Goal: Task Accomplishment & Management: Use online tool/utility

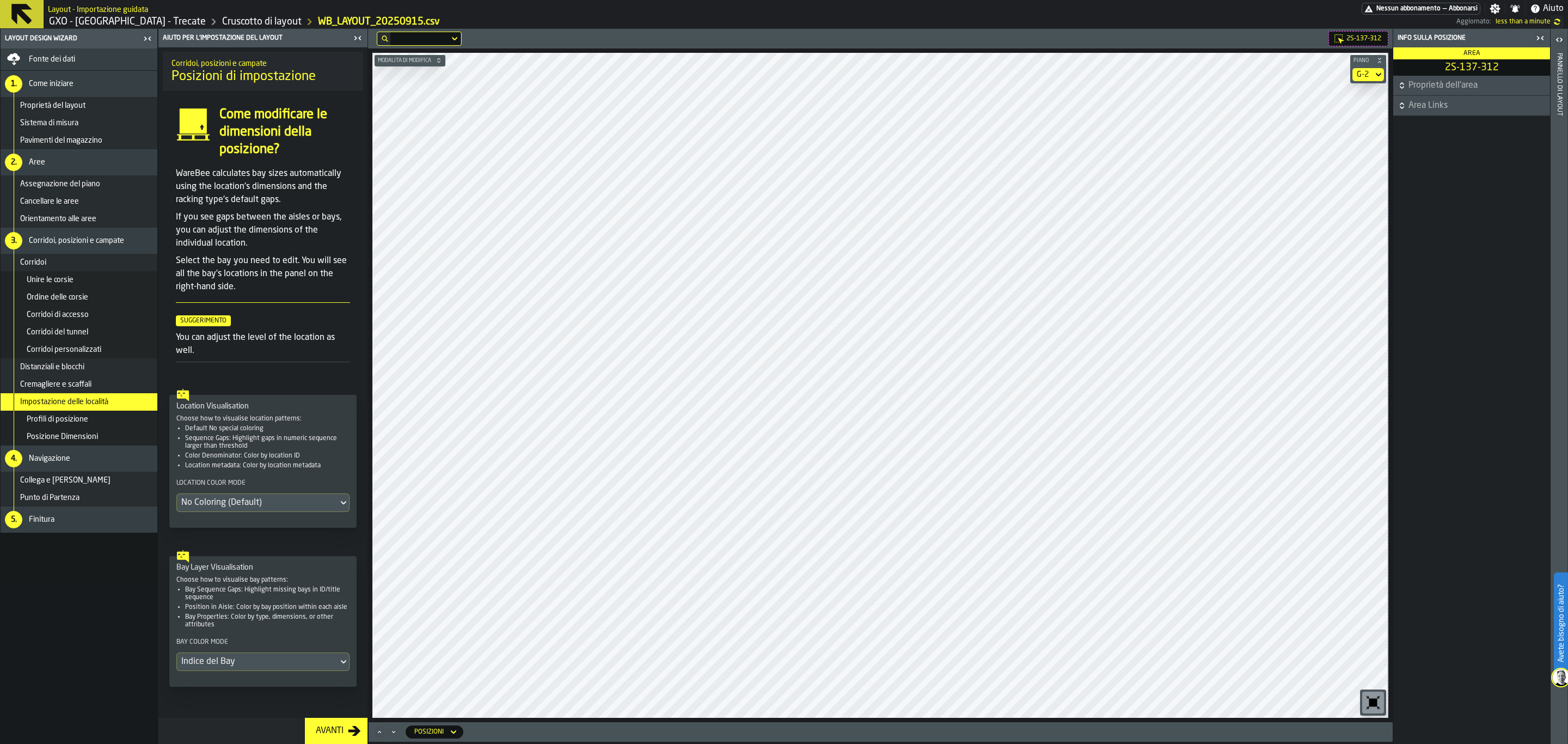
scroll to position [25, 0]
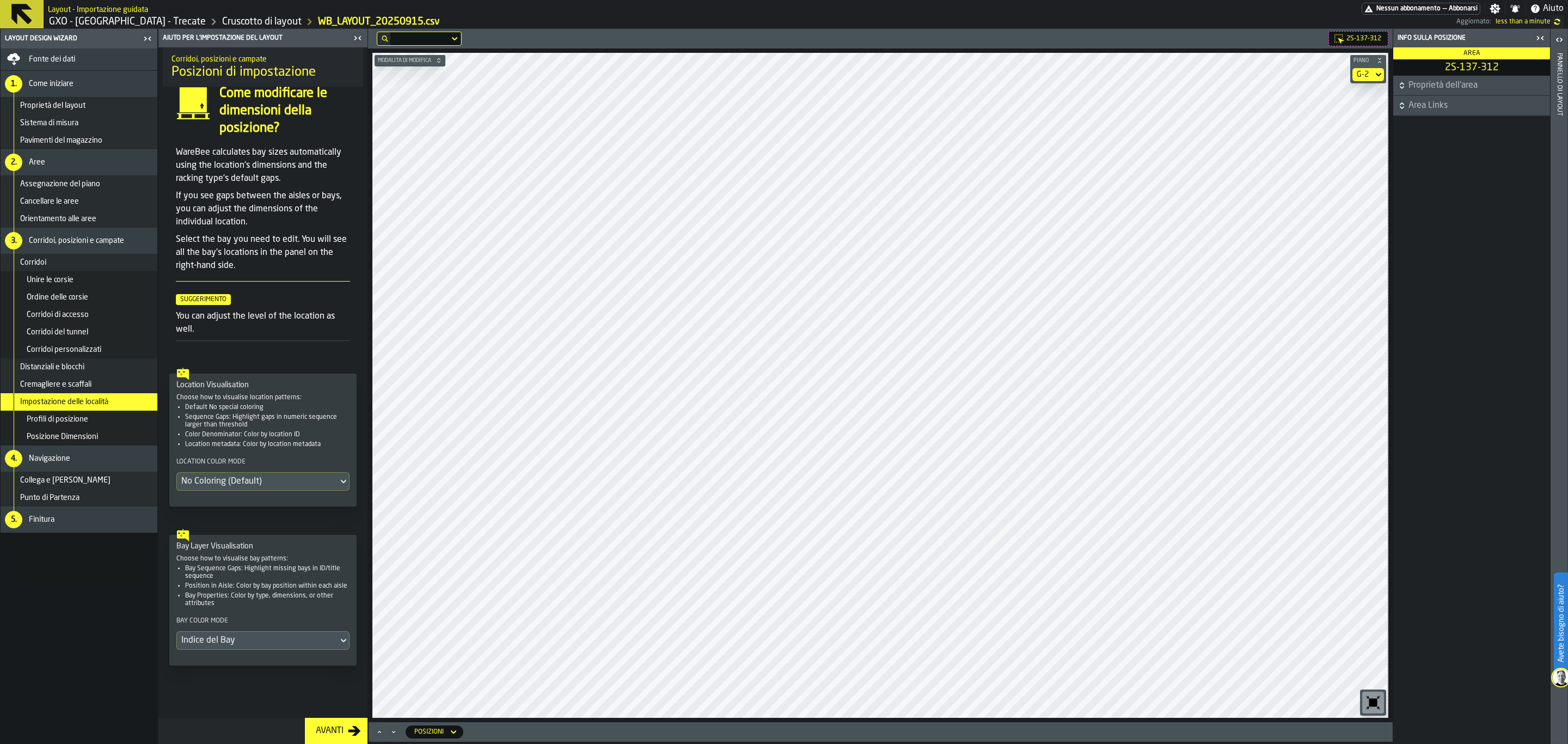
click at [1357, 74] on div "G-2" at bounding box center [1363, 75] width 12 height 9
click at [1343, 127] on div "G-1" at bounding box center [1349, 120] width 57 height 13
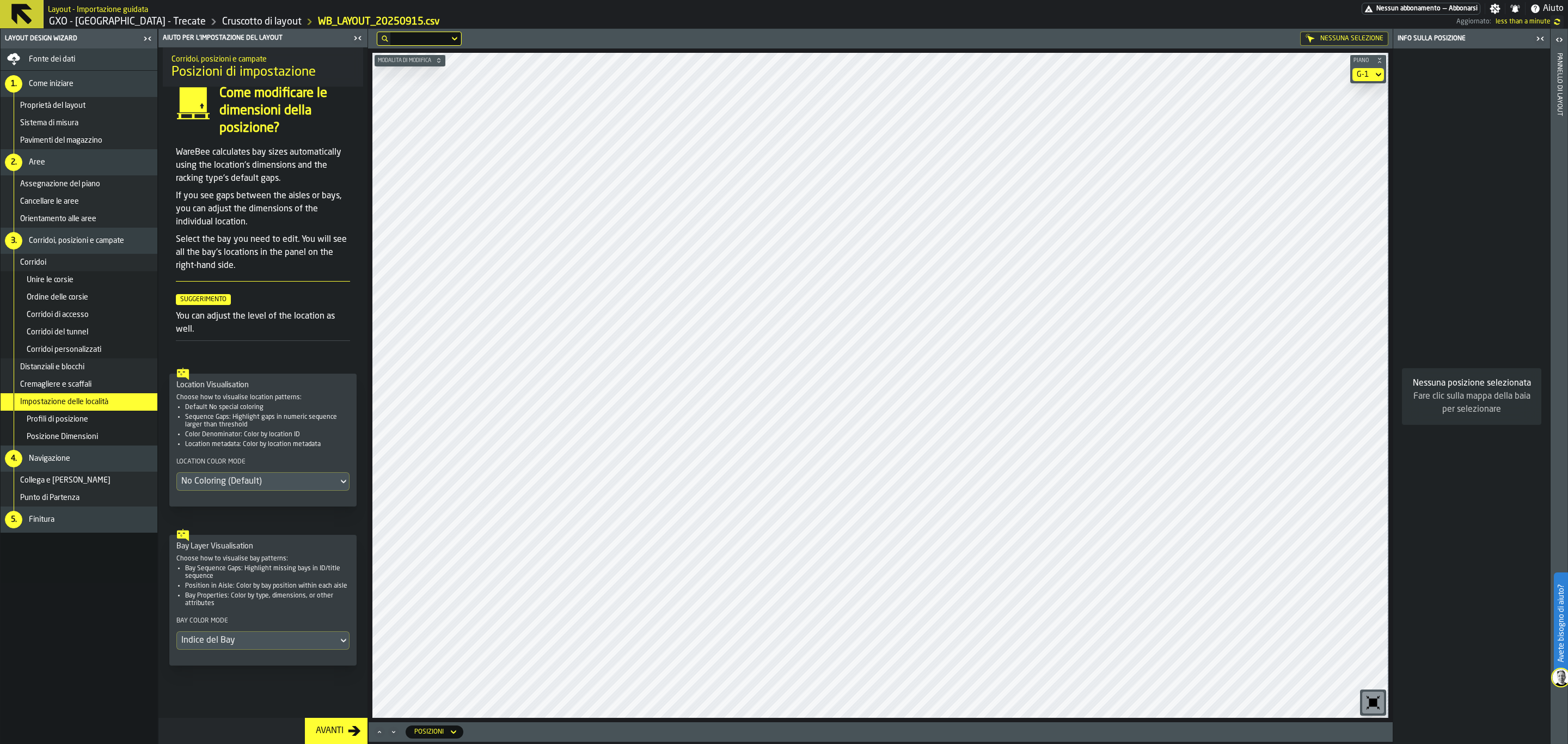
click at [1359, 74] on div "G-1" at bounding box center [1363, 75] width 12 height 9
drag, startPoint x: 1333, startPoint y: 168, endPoint x: 1315, endPoint y: 170, distance: 18.1
click at [1333, 168] on div "G-2" at bounding box center [1349, 172] width 57 height 13
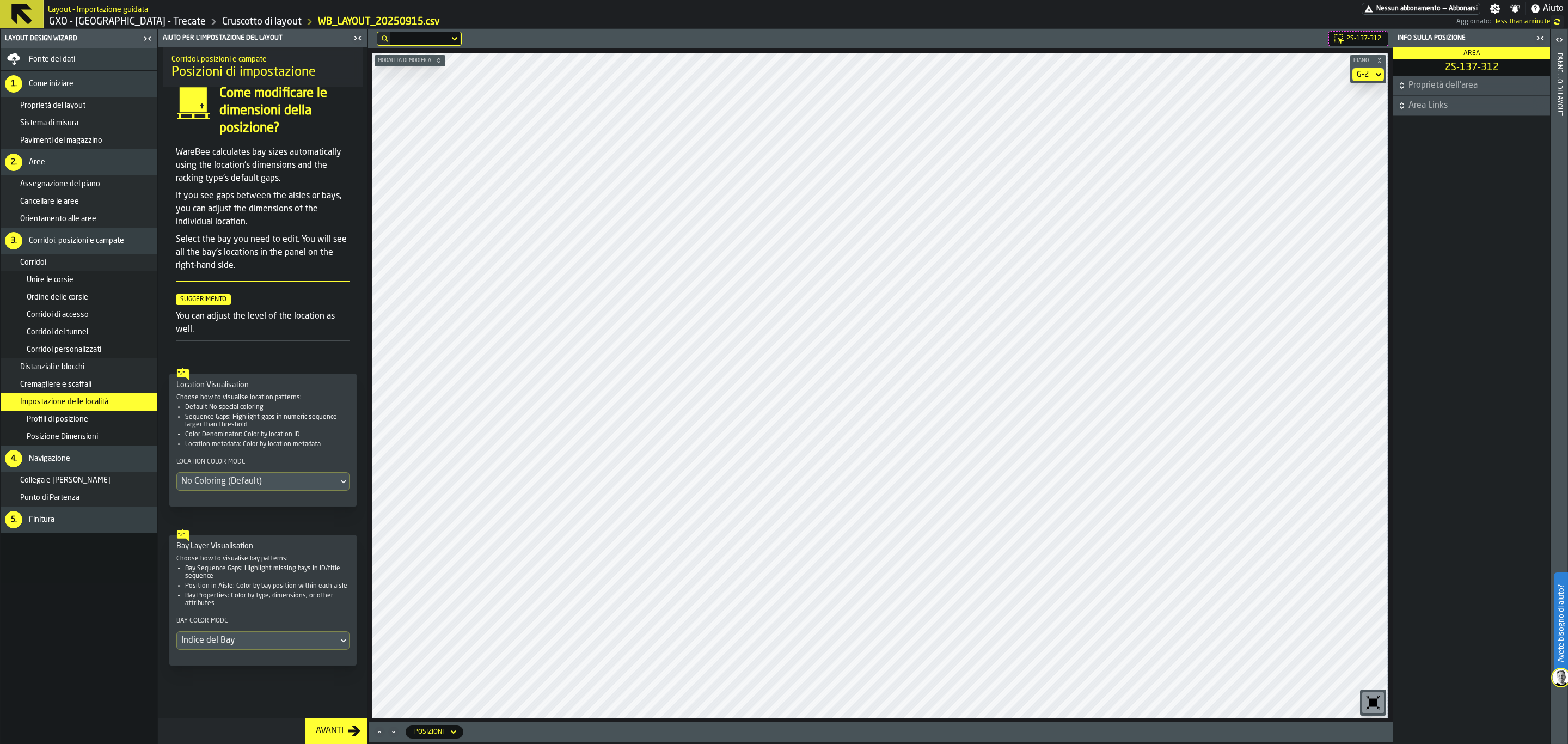
click at [360, 34] on icon "button-toggle-Chiudimi" at bounding box center [358, 38] width 13 height 13
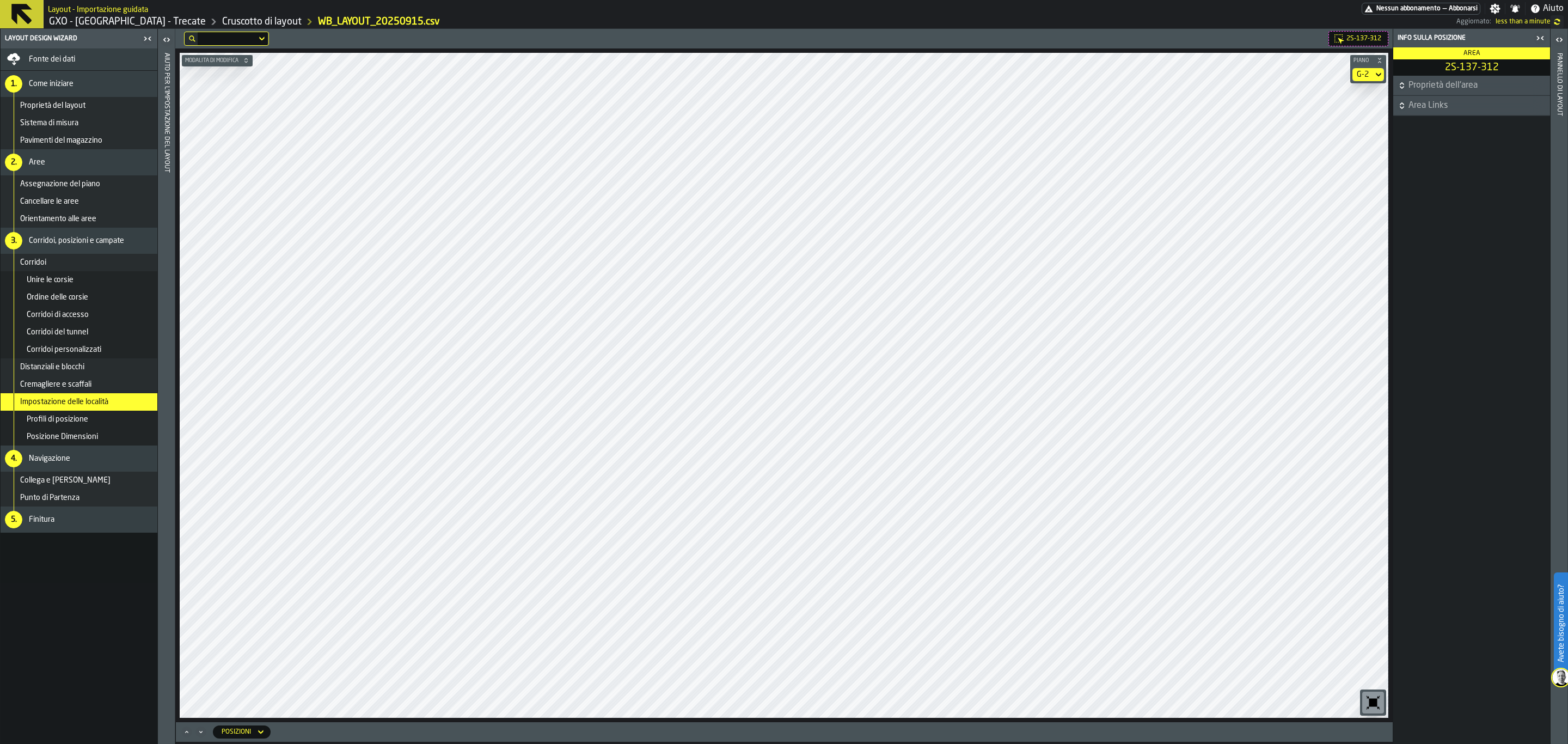
click at [1369, 61] on span "Piano" at bounding box center [1363, 61] width 23 height 6
click at [1376, 59] on icon "button-" at bounding box center [1379, 60] width 7 height 7
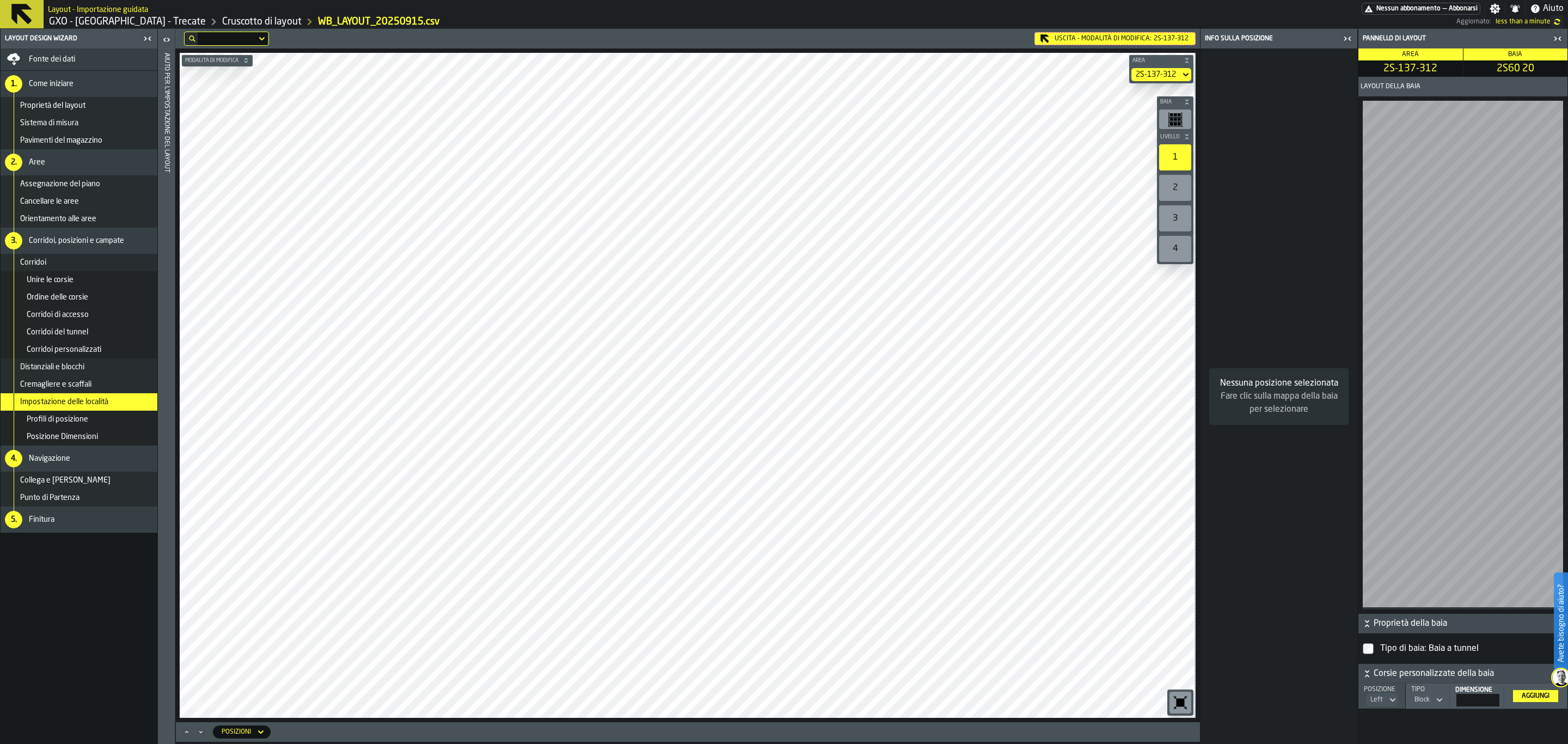
drag, startPoint x: 1264, startPoint y: 304, endPoint x: 1264, endPoint y: 314, distance: 10.0
click at [1264, 314] on div "Nessuna posizione selezionata Fare clic sulla mappa della baia per selezionare" at bounding box center [1279, 397] width 157 height 696
click at [1148, 43] on div "Uscita - Modalità di Modifica: 2S-137-312" at bounding box center [1115, 38] width 161 height 13
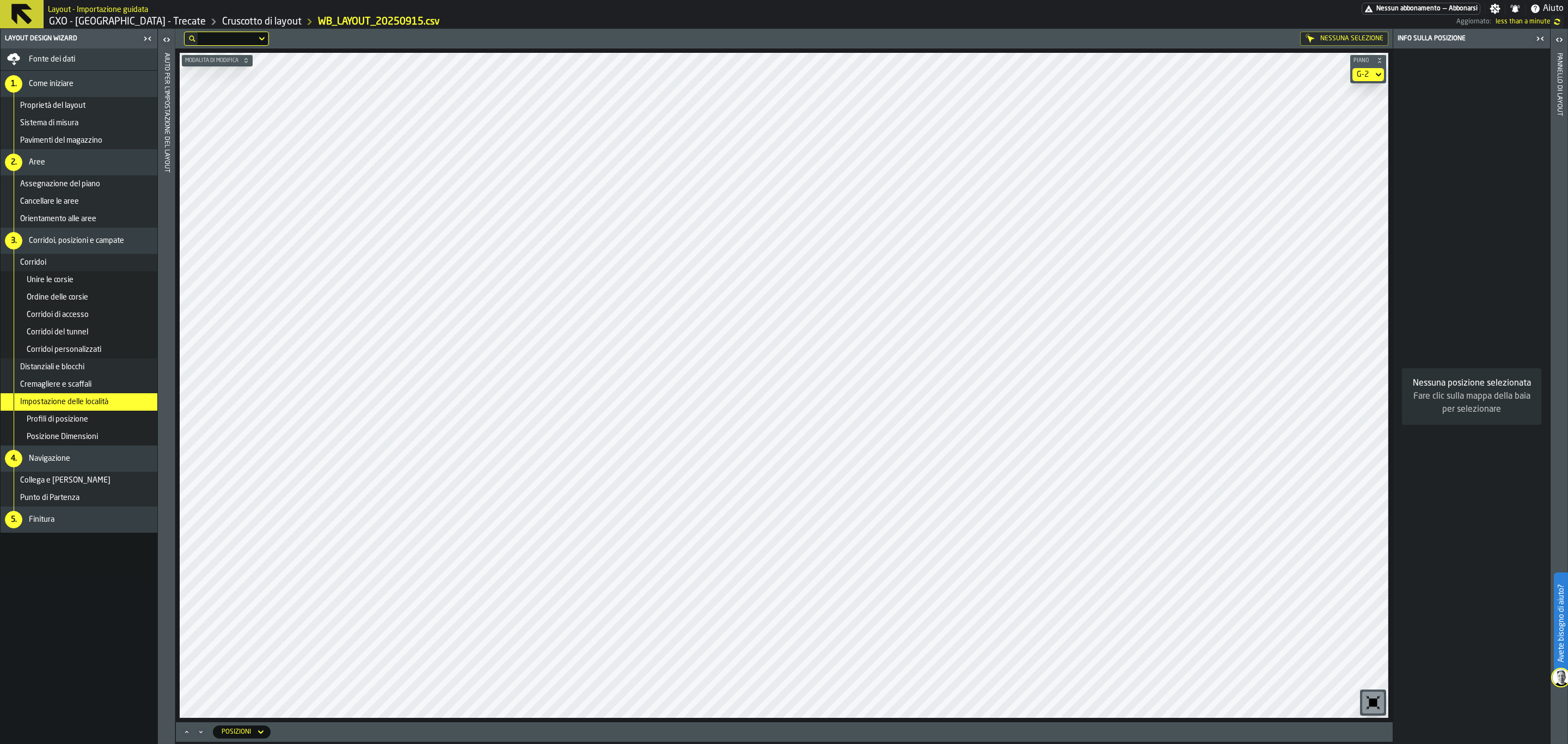
click at [1371, 70] on div "G-2" at bounding box center [1363, 74] width 21 height 13
click at [1356, 114] on div "G-1" at bounding box center [1349, 120] width 57 height 13
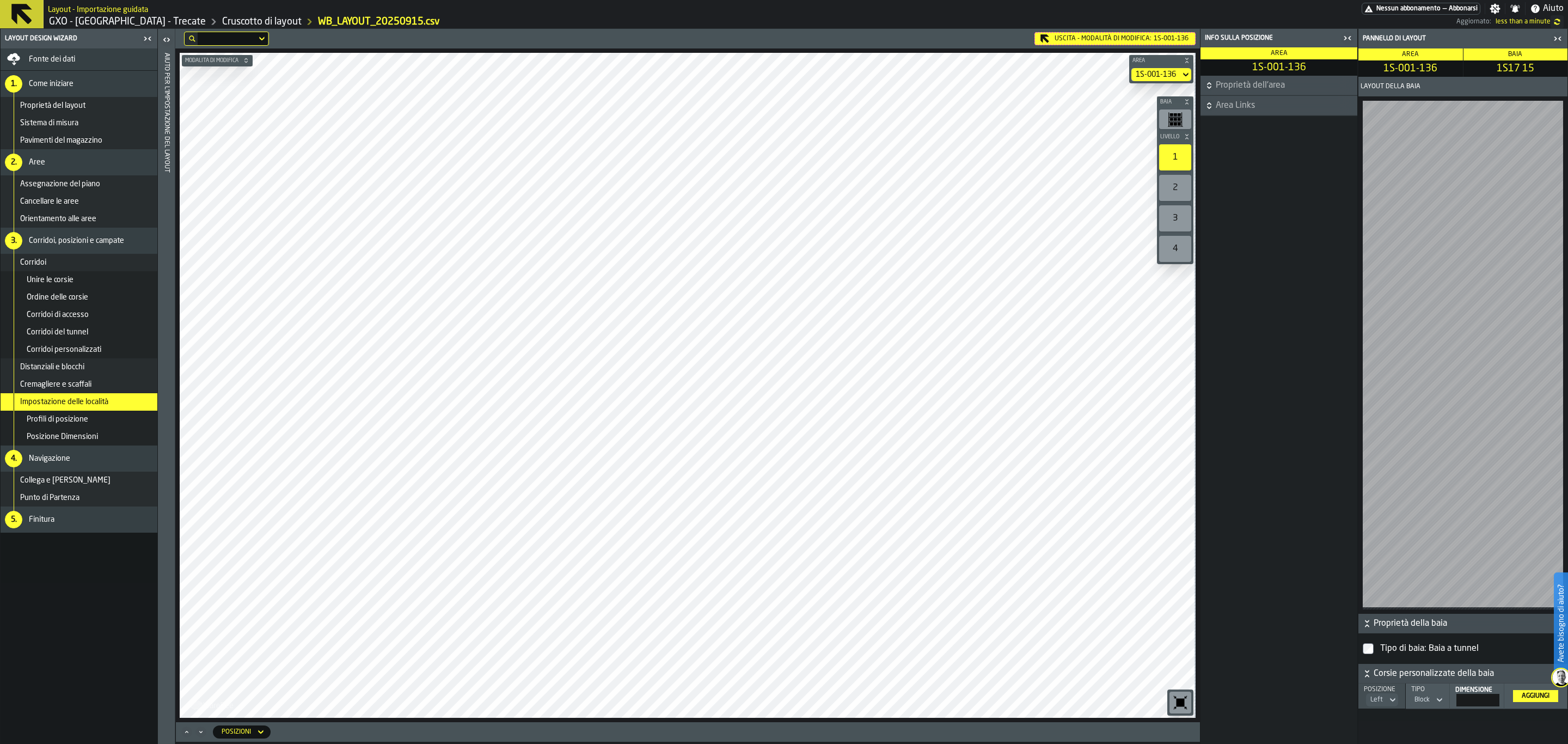
click at [1103, 40] on div "Uscita - Modalità di Modifica: 1S-001-136" at bounding box center [1115, 38] width 161 height 13
click at [1130, 36] on div "Uscita - Modalità di Modifica: 1G" at bounding box center [1128, 38] width 134 height 13
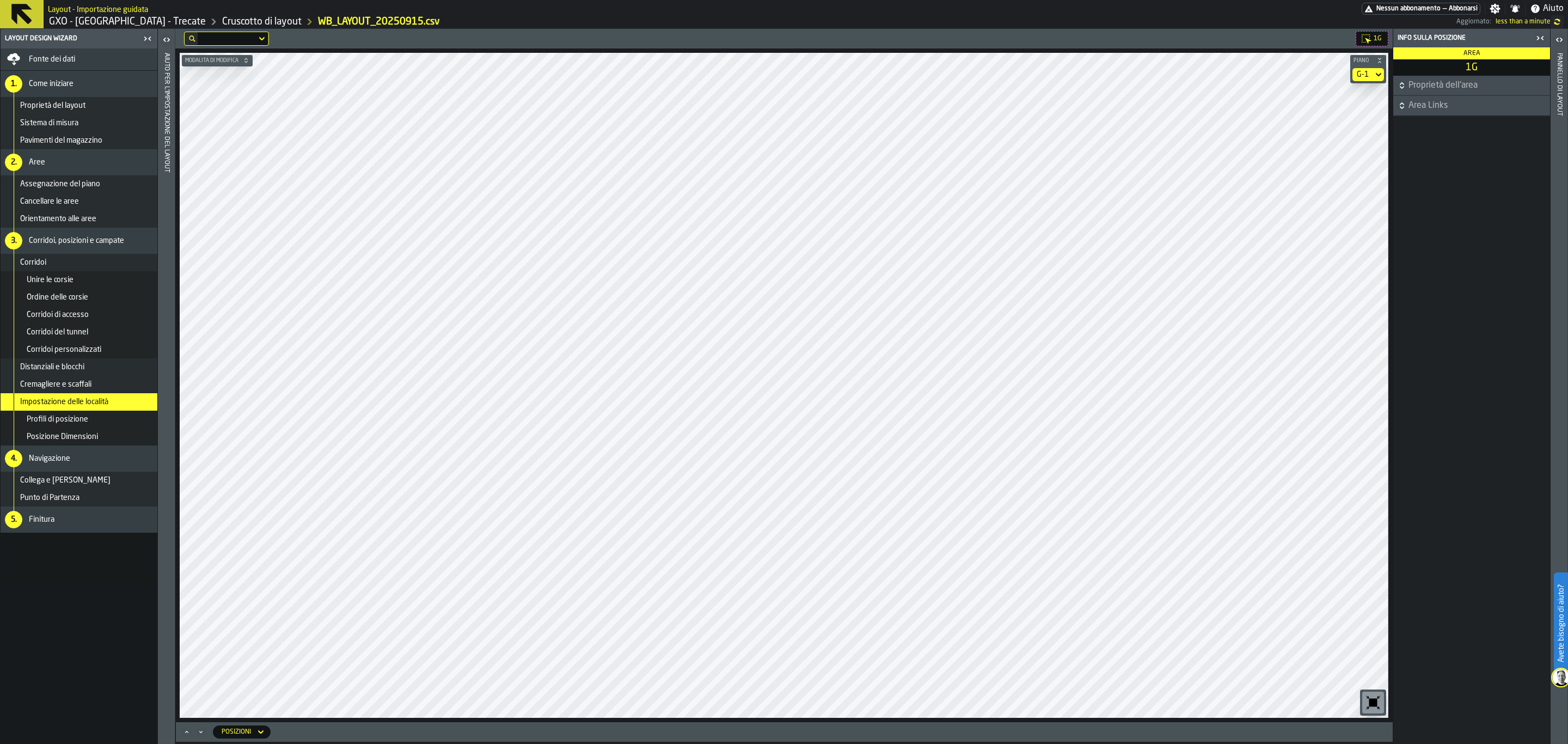
click at [1374, 74] on icon at bounding box center [1378, 74] width 11 height 13
click at [1336, 164] on li "G-2" at bounding box center [1349, 172] width 70 height 26
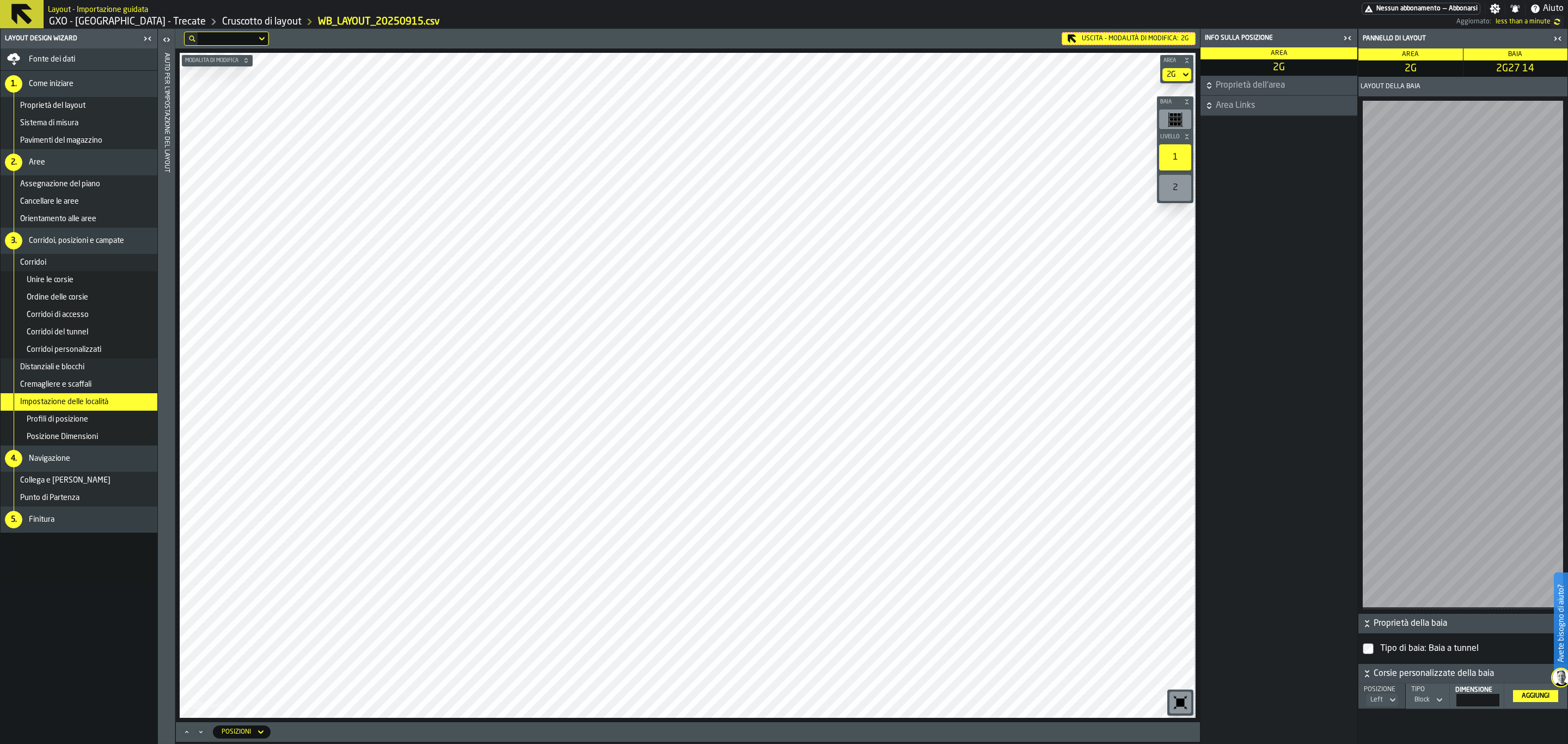
click at [0, 0] on icon at bounding box center [0, 0] width 0 height 0
